Goal: Communication & Community: Answer question/provide support

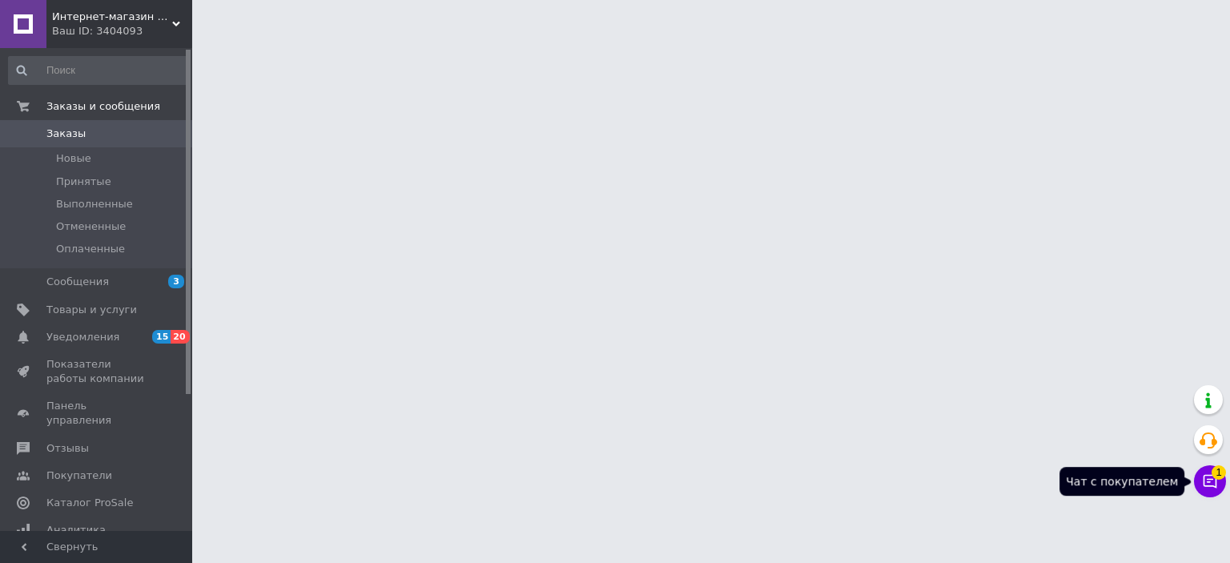
click at [1211, 492] on button "Чат с покупателем 1" at bounding box center [1209, 481] width 32 height 32
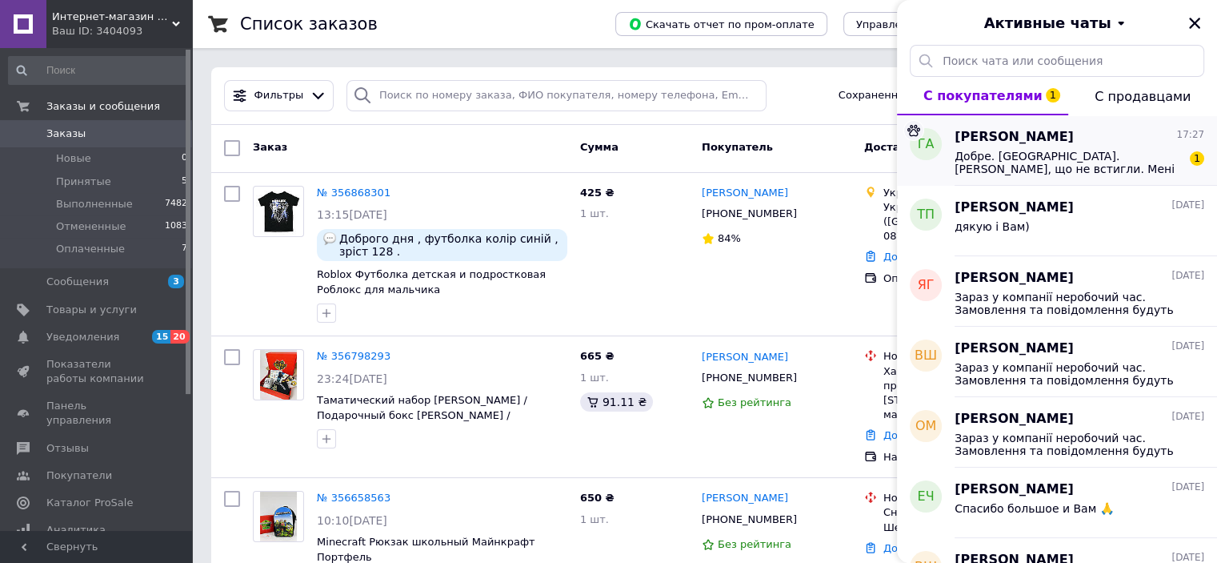
click at [1102, 152] on span "Добре. [GEOGRAPHIC_DATA]. [PERSON_NAME], що не встигли. Мені казали, що у вівто…" at bounding box center [1068, 163] width 227 height 26
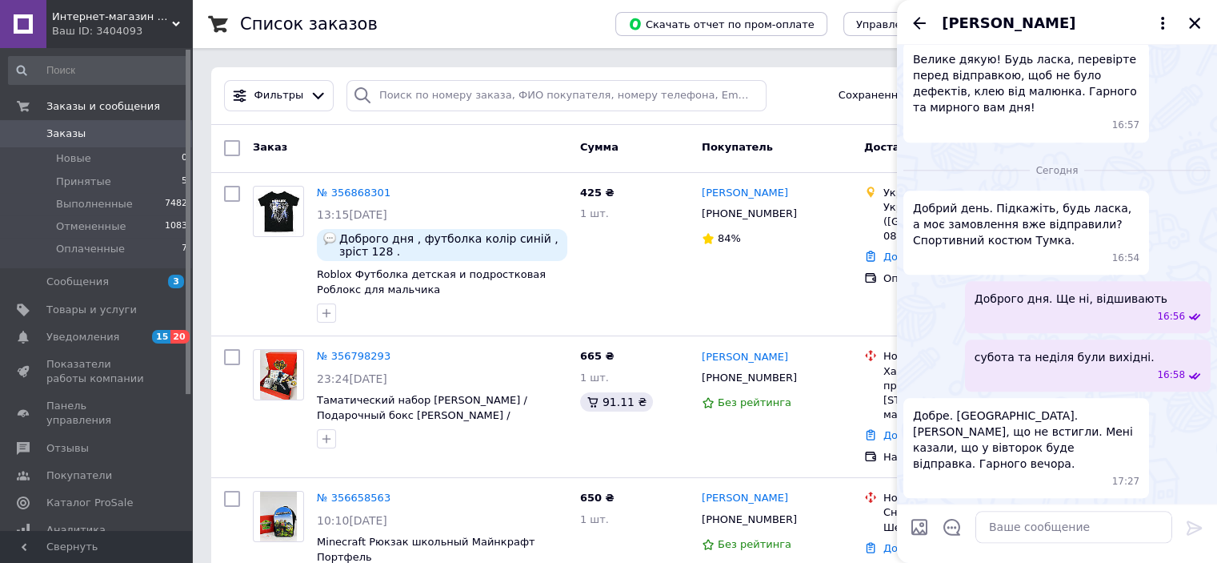
scroll to position [2020, 0]
click at [1045, 532] on textarea at bounding box center [1074, 527] width 197 height 32
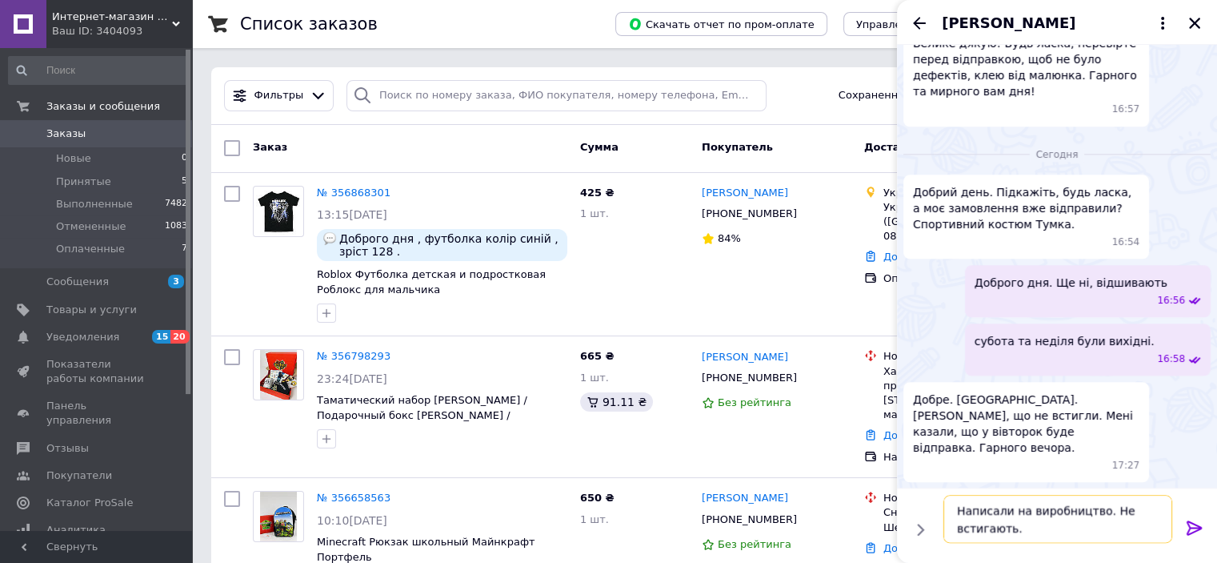
click at [954, 519] on textarea "Написали на виробництво. Не встигають." at bounding box center [1058, 519] width 229 height 48
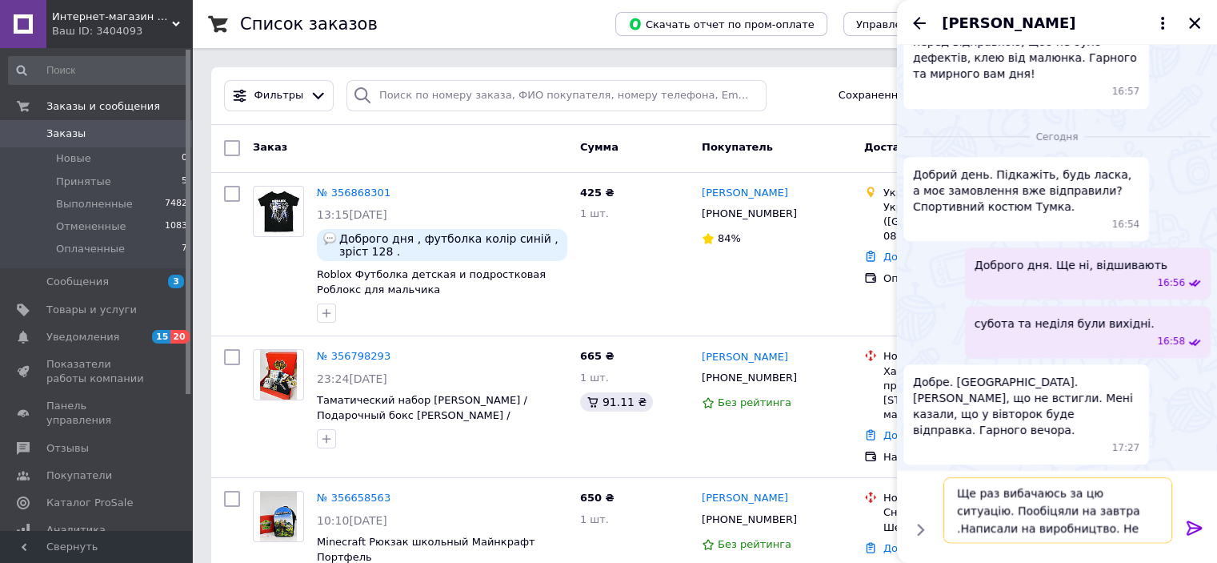
type textarea "Ще раз вибачаюсь за цю ситуацію. Пообіцяли на завтра . Написали на виробництво.…"
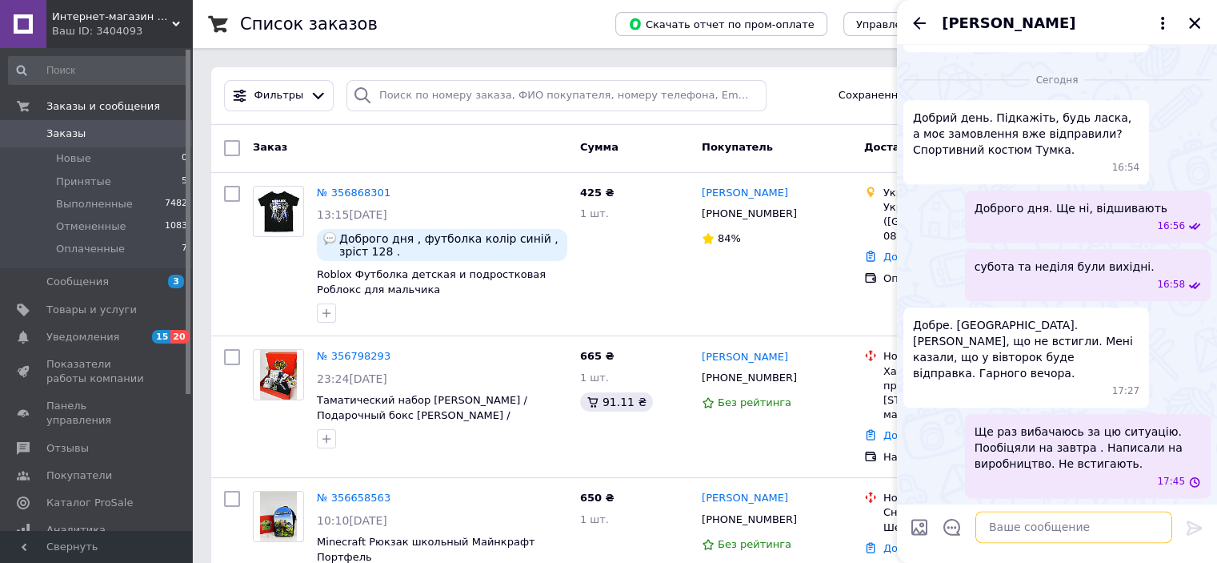
scroll to position [2112, 0]
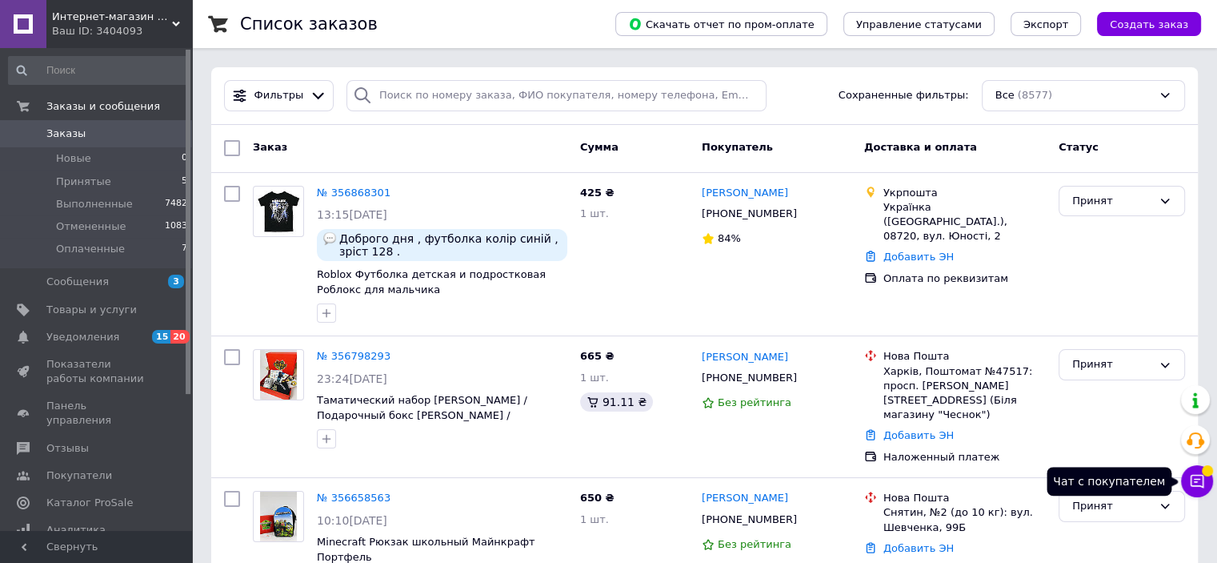
click at [1189, 488] on icon at bounding box center [1197, 481] width 16 height 16
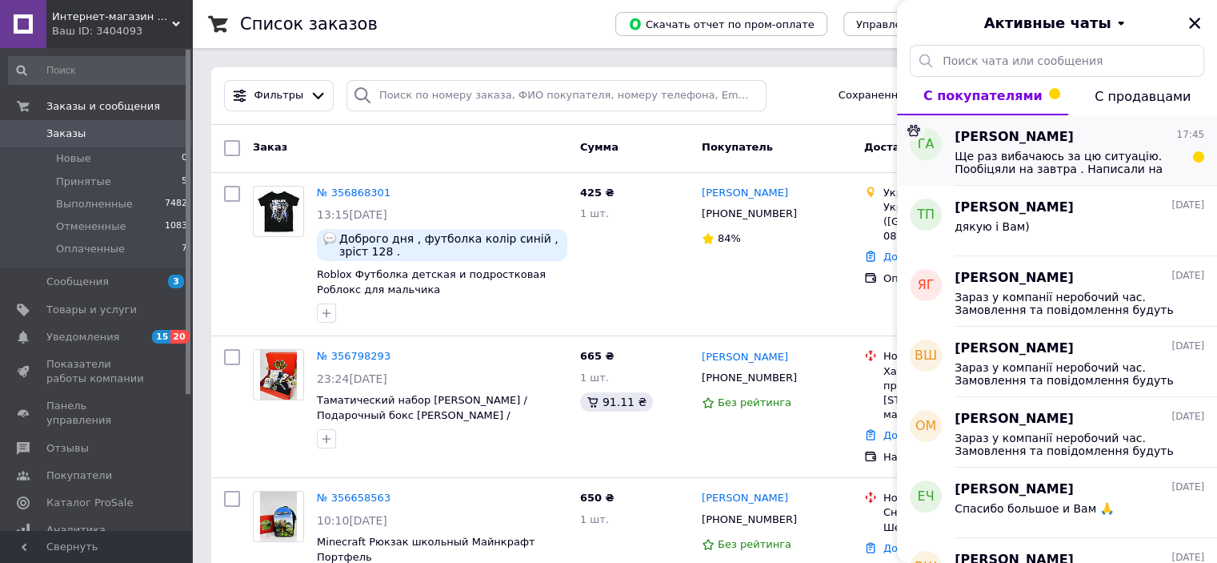
click at [1113, 154] on span "Ще раз вибачаюсь за цю ситуацію. Пообіцяли на завтра . Написали на виробництво.…" at bounding box center [1068, 163] width 227 height 26
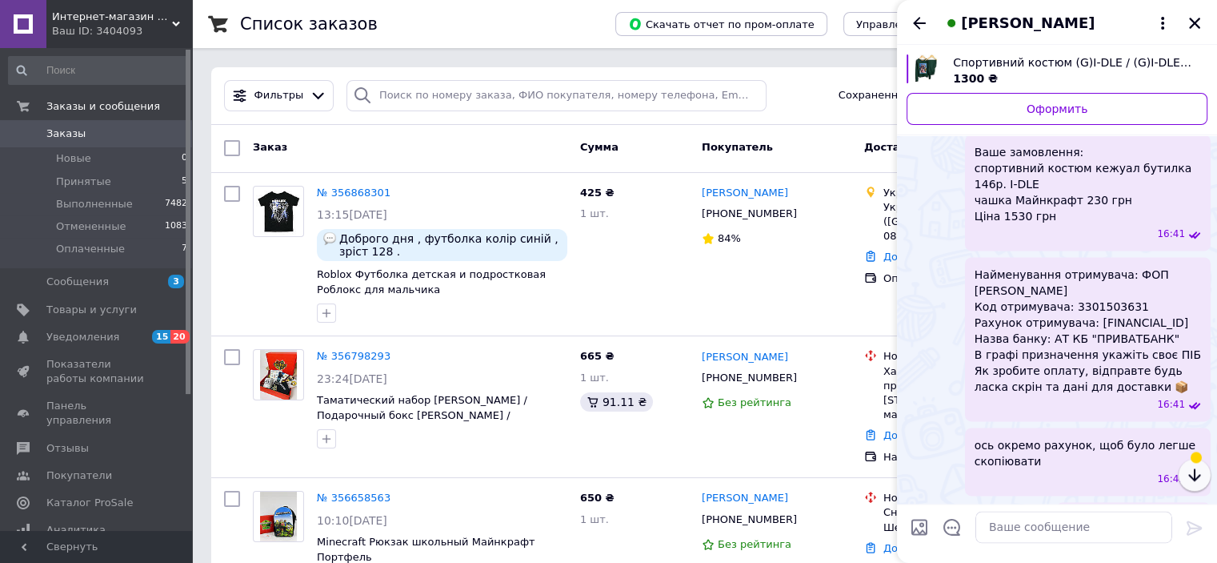
click at [1201, 471] on icon "button" at bounding box center [1194, 475] width 19 height 19
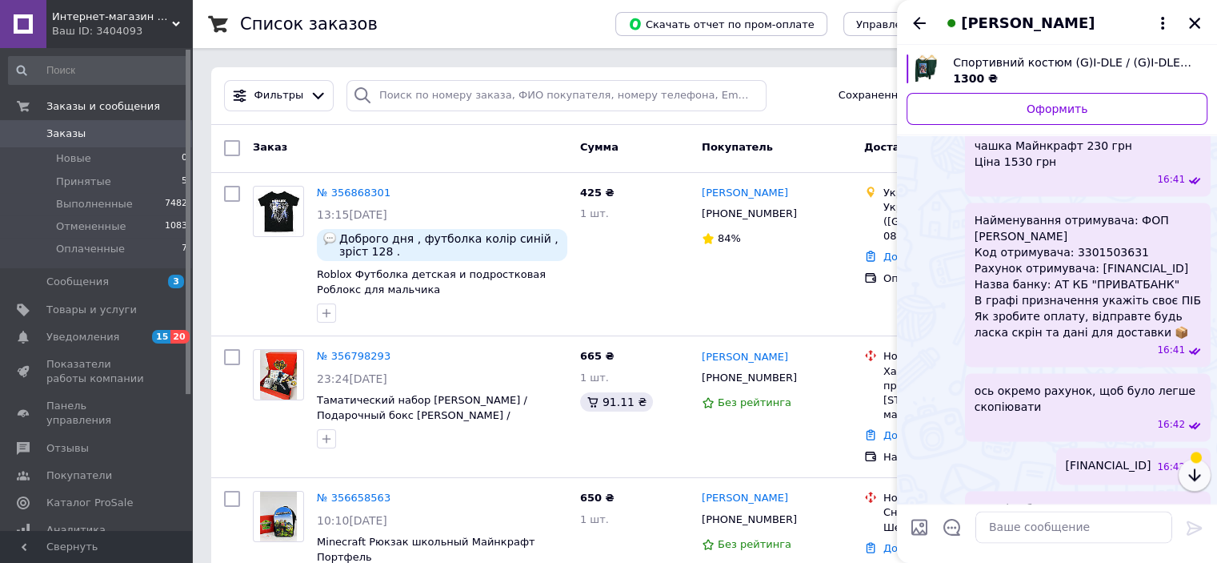
click at [1201, 471] on icon "button" at bounding box center [1194, 475] width 19 height 19
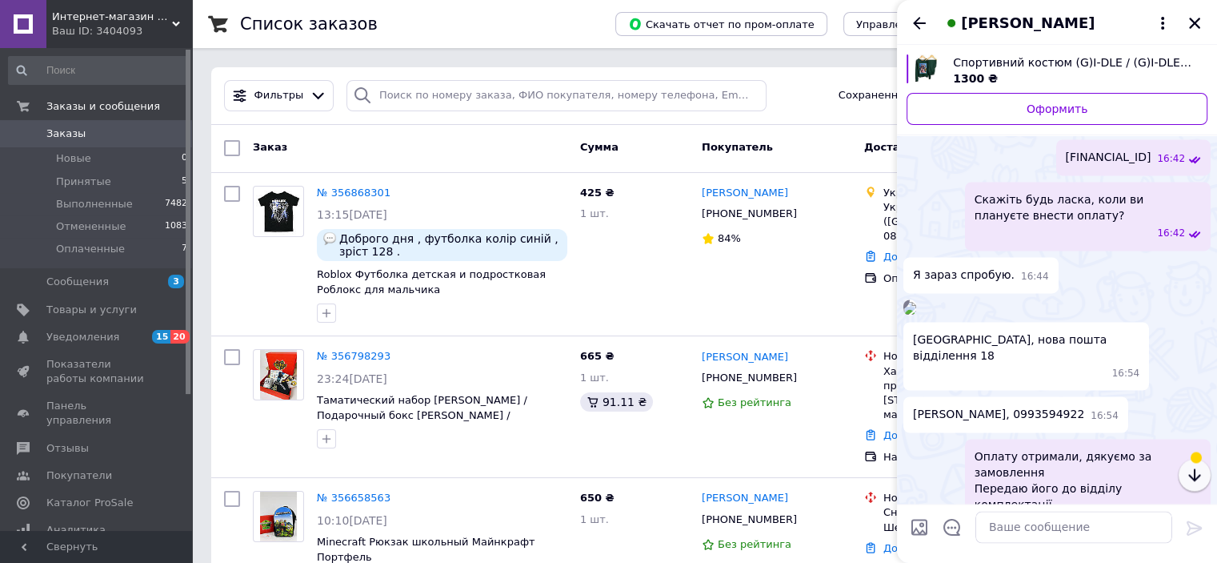
click at [1201, 471] on icon "button" at bounding box center [1194, 475] width 19 height 19
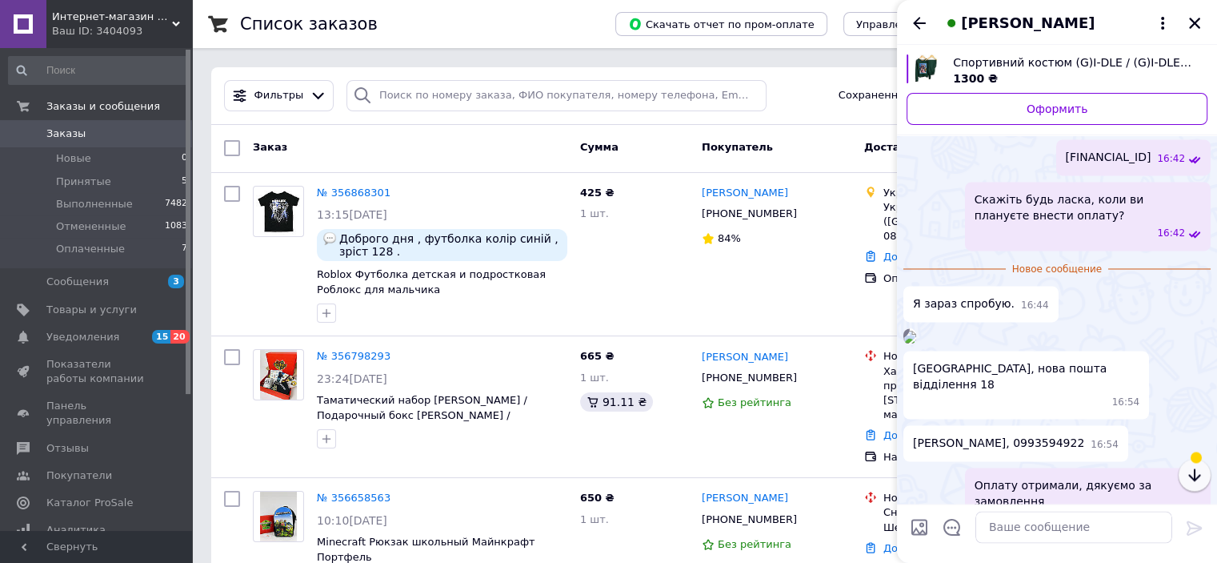
scroll to position [2909, 0]
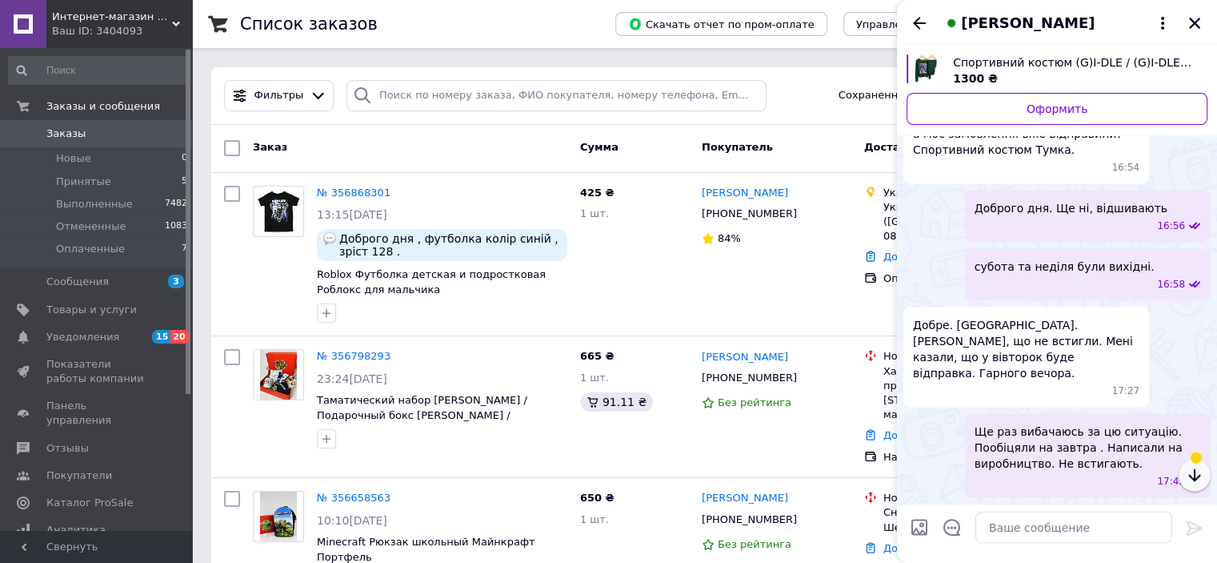
click at [1193, 477] on icon "button" at bounding box center [1194, 475] width 19 height 19
